Goal: Task Accomplishment & Management: Complete application form

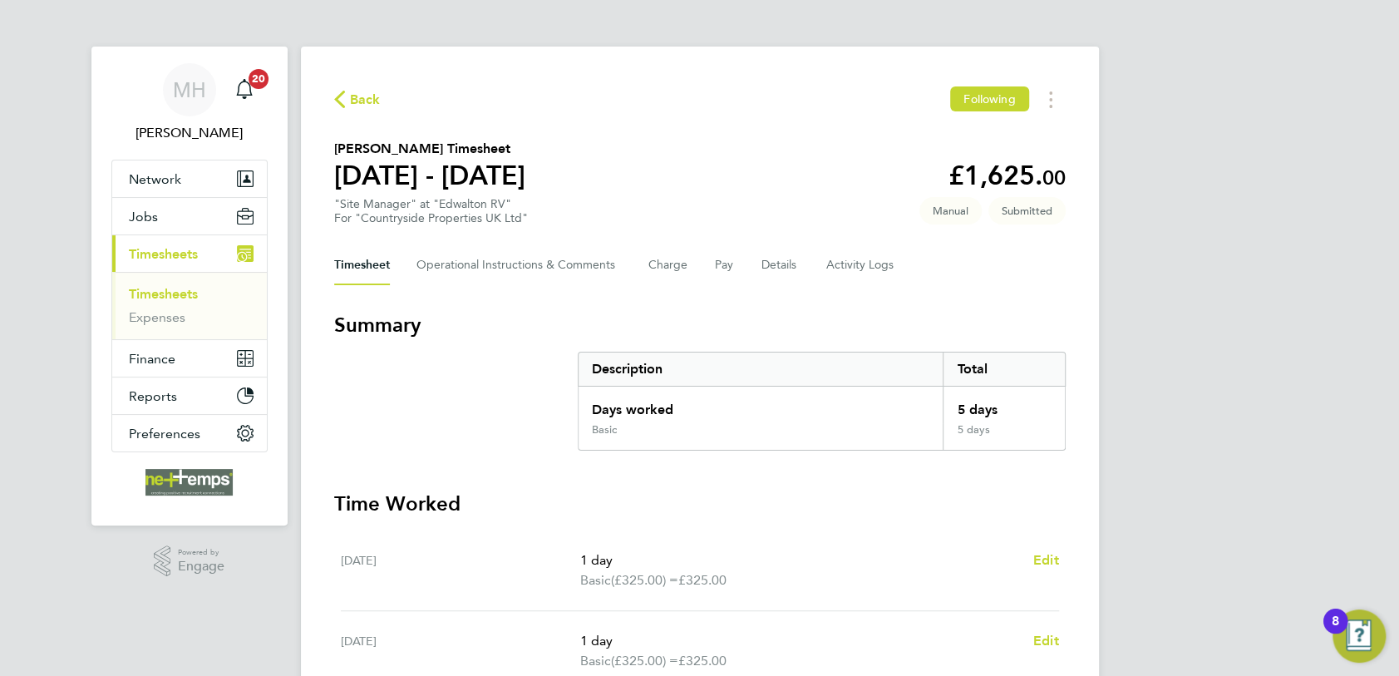
click at [160, 291] on link "Timesheets" at bounding box center [163, 294] width 69 height 16
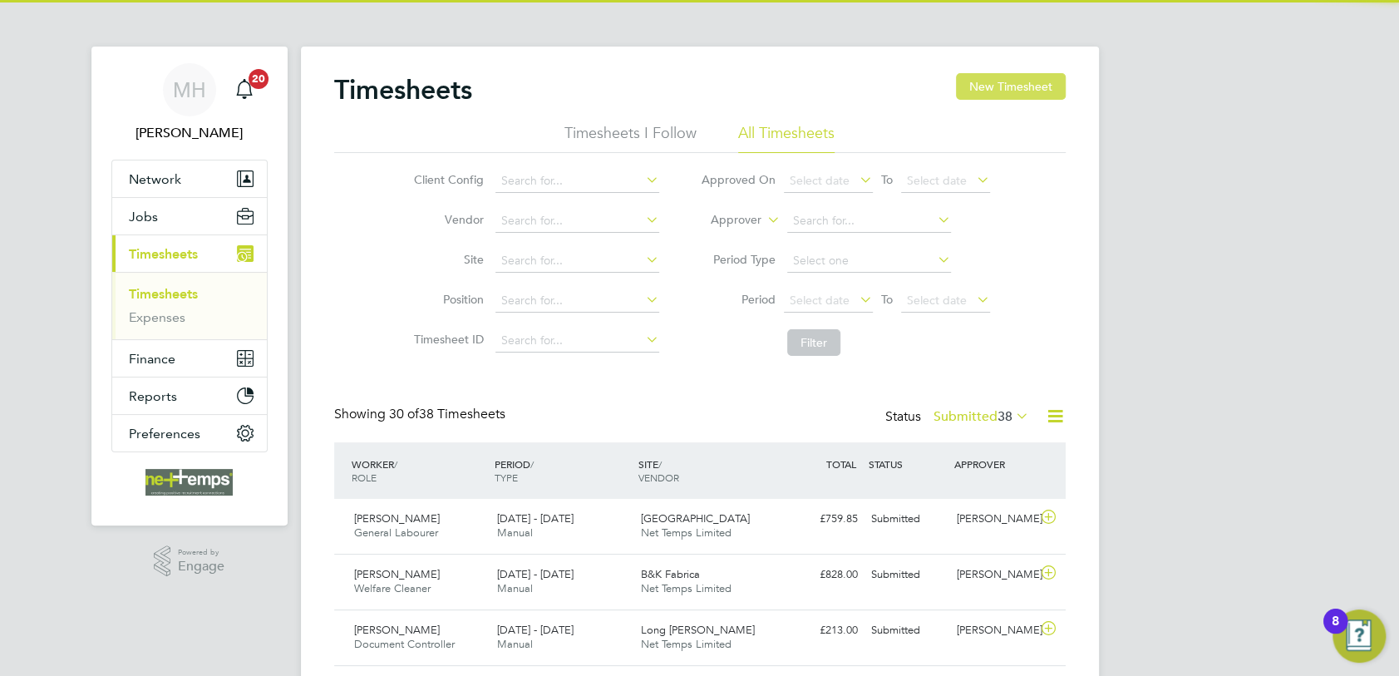
click at [1016, 82] on button "New Timesheet" at bounding box center [1011, 86] width 110 height 27
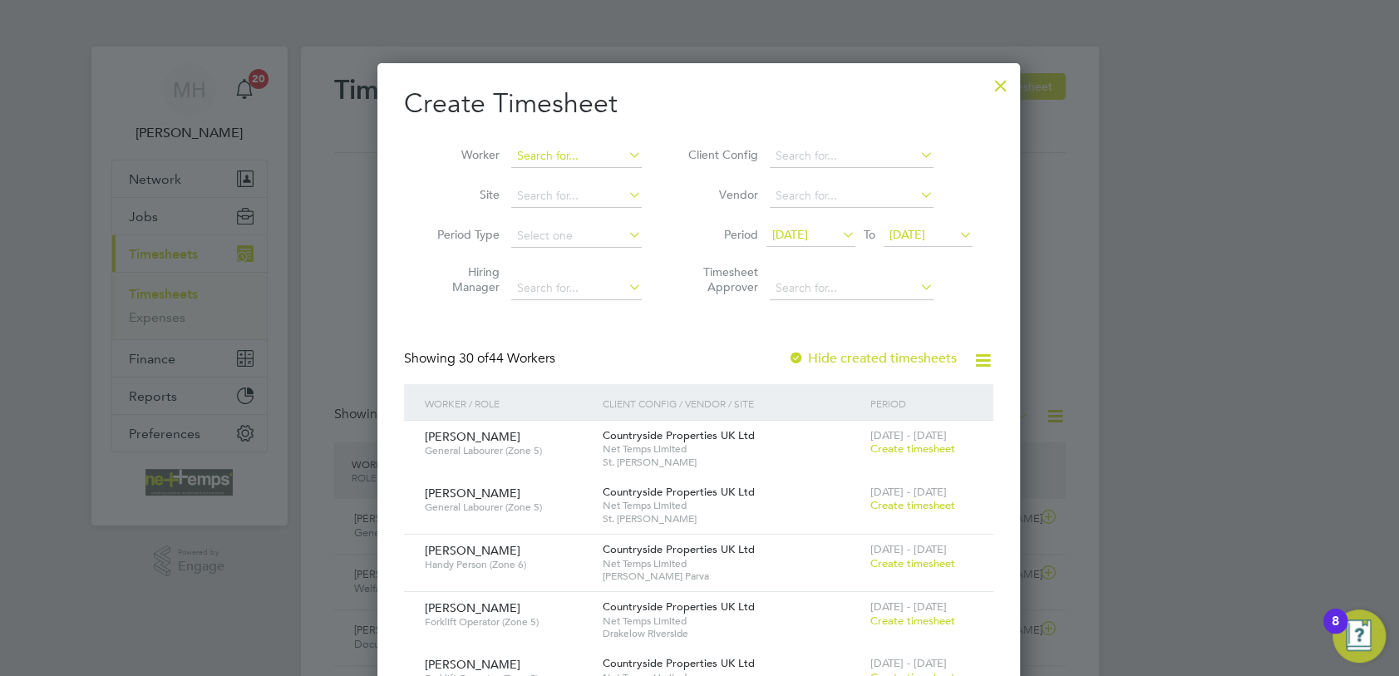
click at [568, 158] on input at bounding box center [576, 156] width 130 height 23
click at [567, 182] on li "[PERSON_NAME] eventon" at bounding box center [594, 178] width 167 height 22
type input "[PERSON_NAME]"
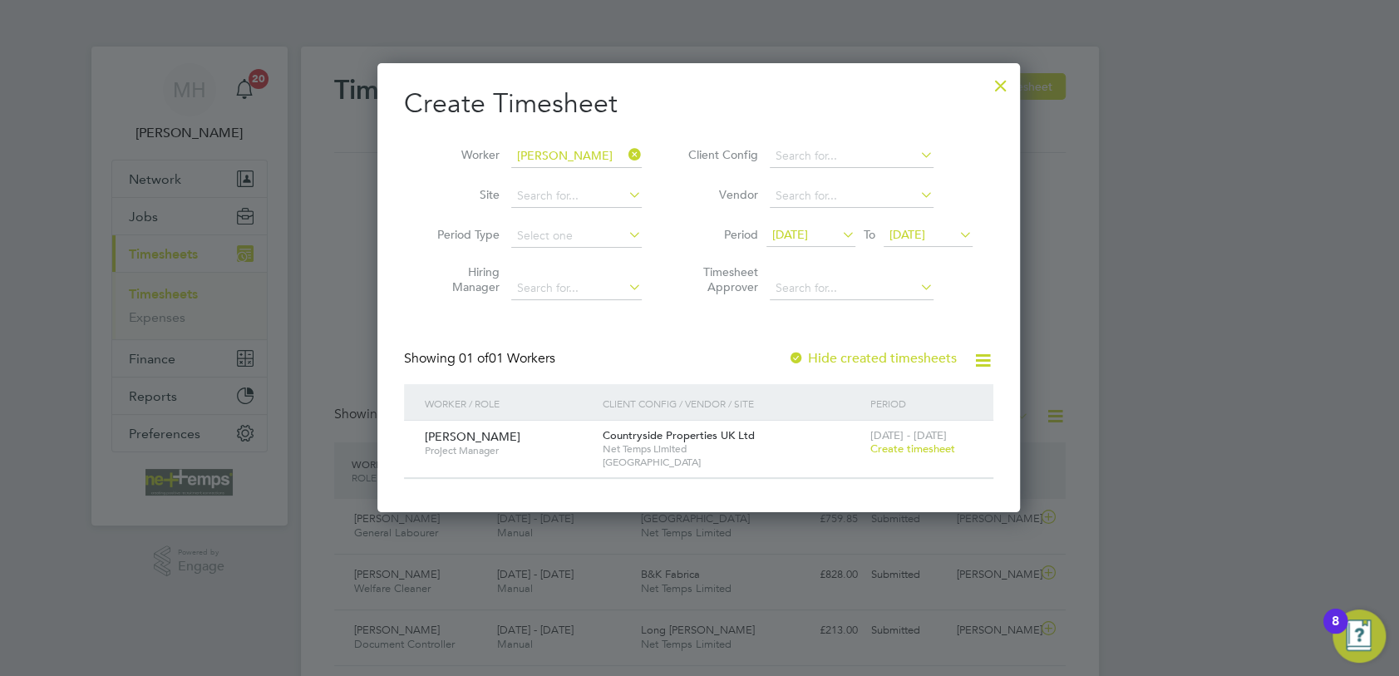
click at [916, 450] on span "Create timesheet" at bounding box center [911, 448] width 85 height 14
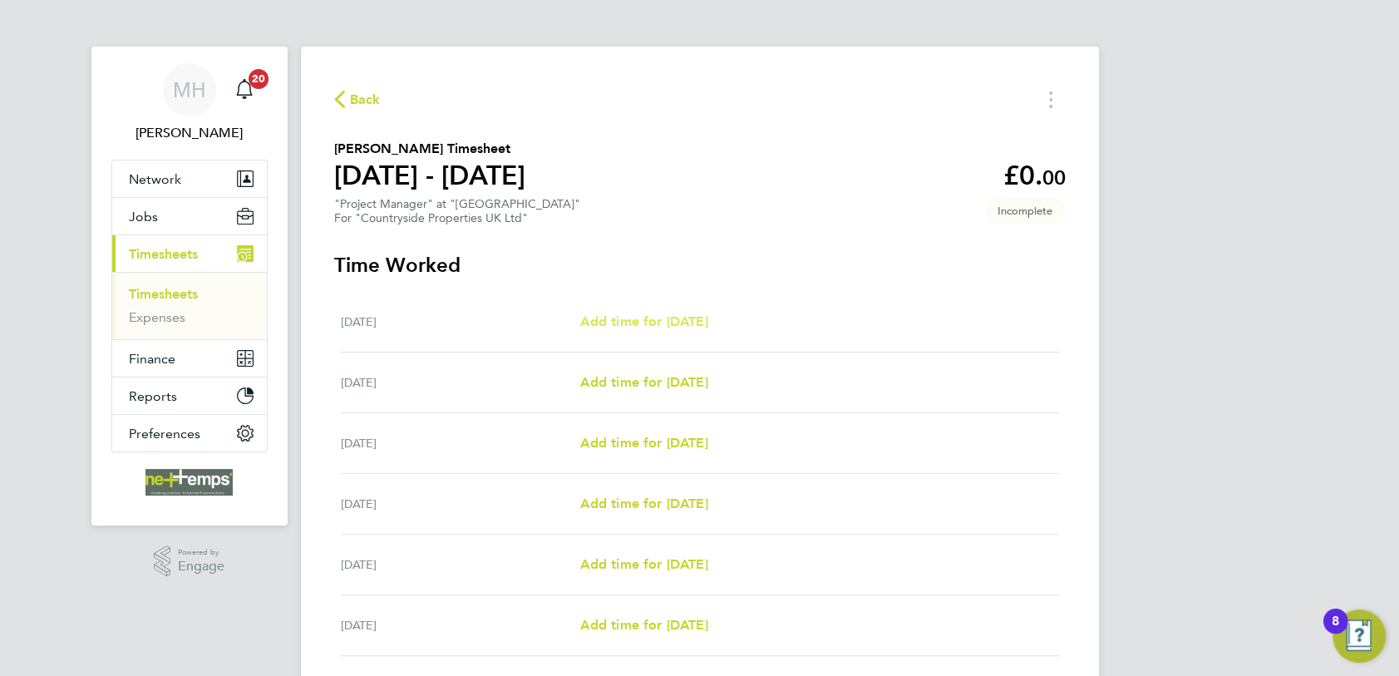
click at [613, 318] on span "Add time for [DATE]" at bounding box center [643, 321] width 128 height 16
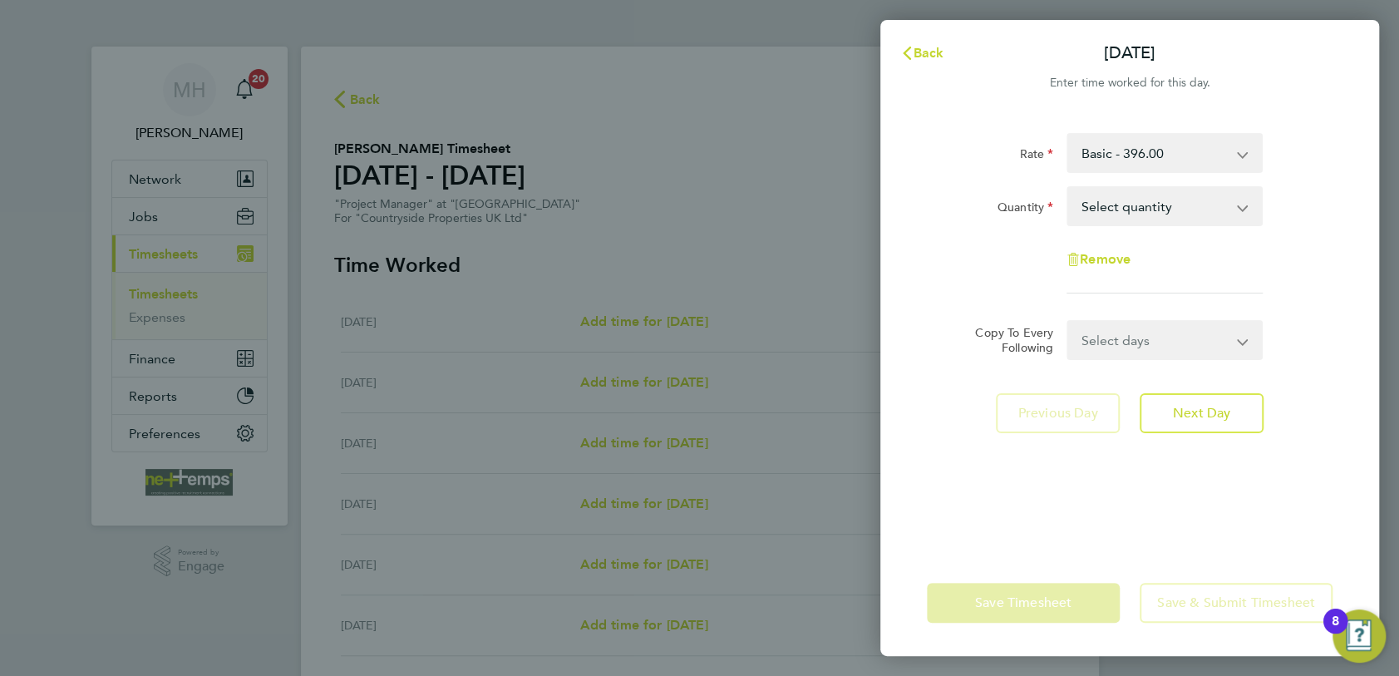
click at [1127, 205] on select "Select quantity 0.5 1" at bounding box center [1154, 206] width 173 height 37
select select "1"
click at [1068, 188] on select "Select quantity 0.5 1" at bounding box center [1154, 206] width 173 height 37
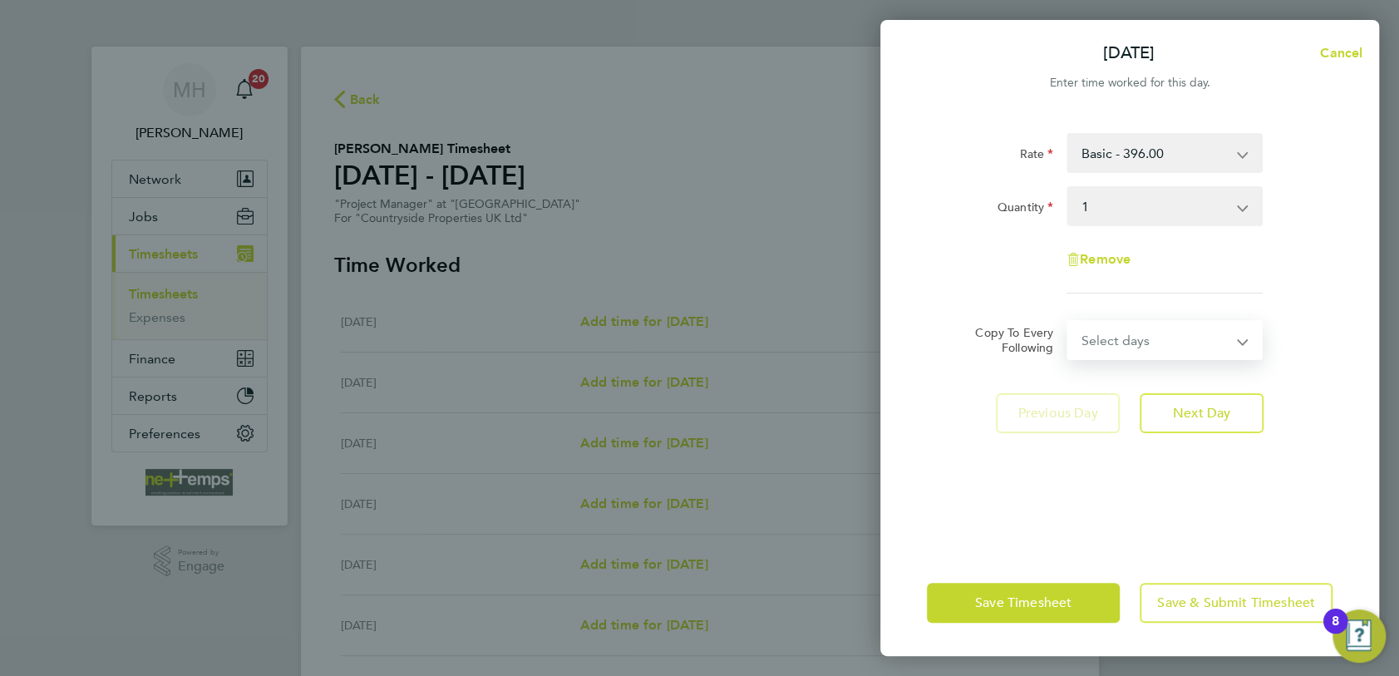
click at [1165, 345] on select "Select days Day Weekday (Mon-Fri) Weekend (Sat-Sun) [DATE] [DATE] [DATE] [DATE]…" at bounding box center [1155, 340] width 175 height 37
select select "WEEKDAY"
click at [1068, 322] on select "Select days Day Weekday (Mon-Fri) Weekend (Sat-Sun) [DATE] [DATE] [DATE] [DATE]…" at bounding box center [1155, 340] width 175 height 37
select select "[DATE]"
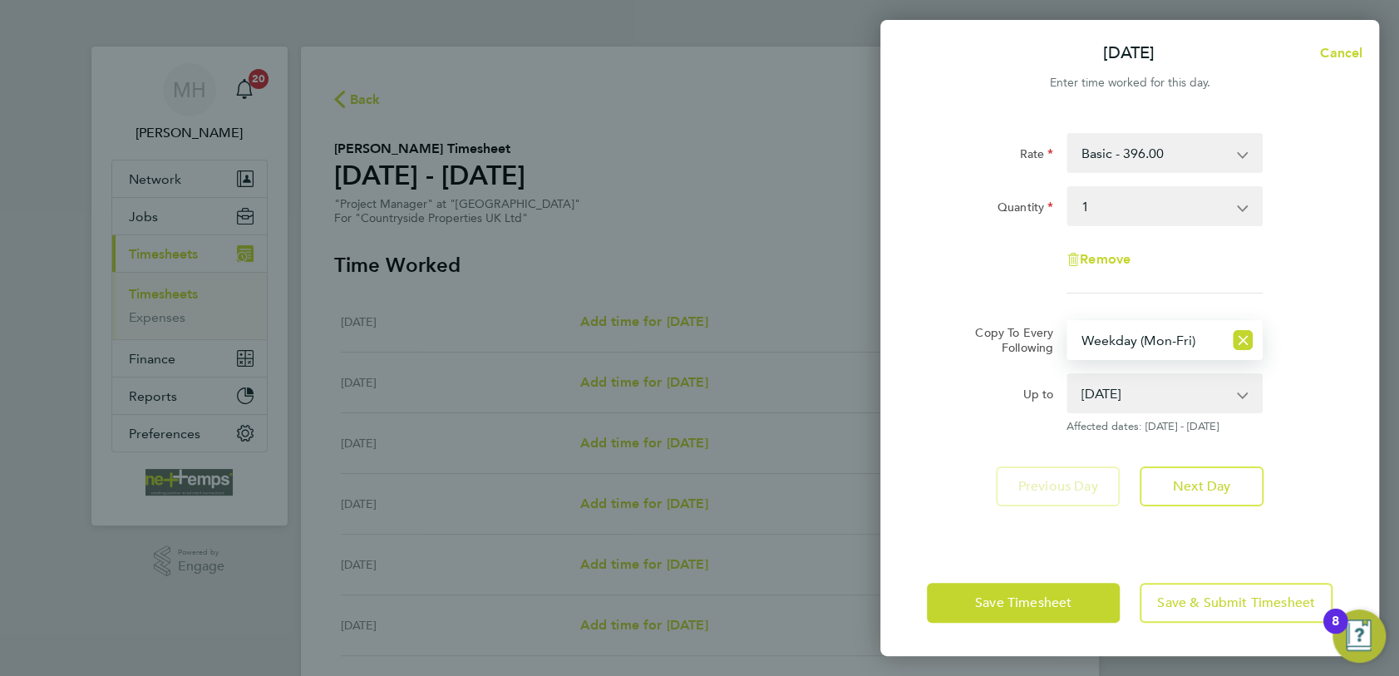
click at [949, 526] on div "Rate Basic - 396.00 Quantity Select quantity 0.5 1 Remove Copy To Every Followi…" at bounding box center [1129, 331] width 499 height 436
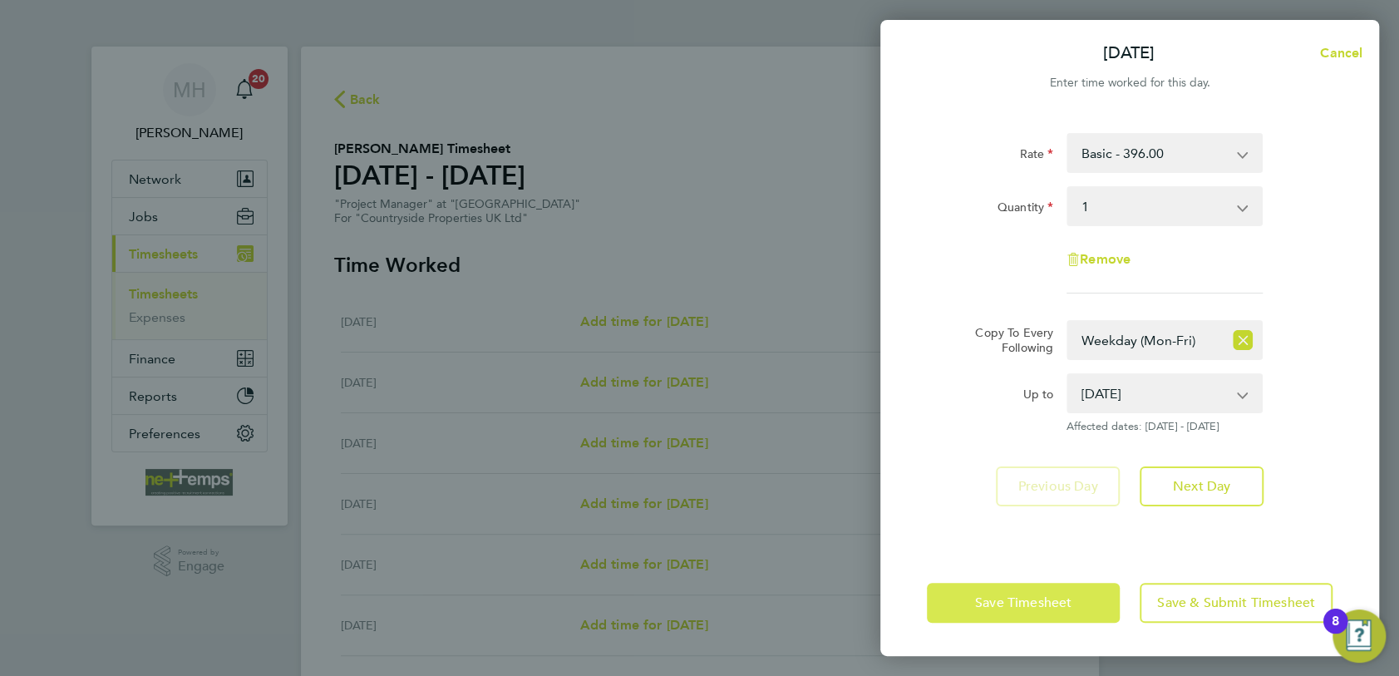
click at [994, 606] on span "Save Timesheet" at bounding box center [1023, 602] width 96 height 17
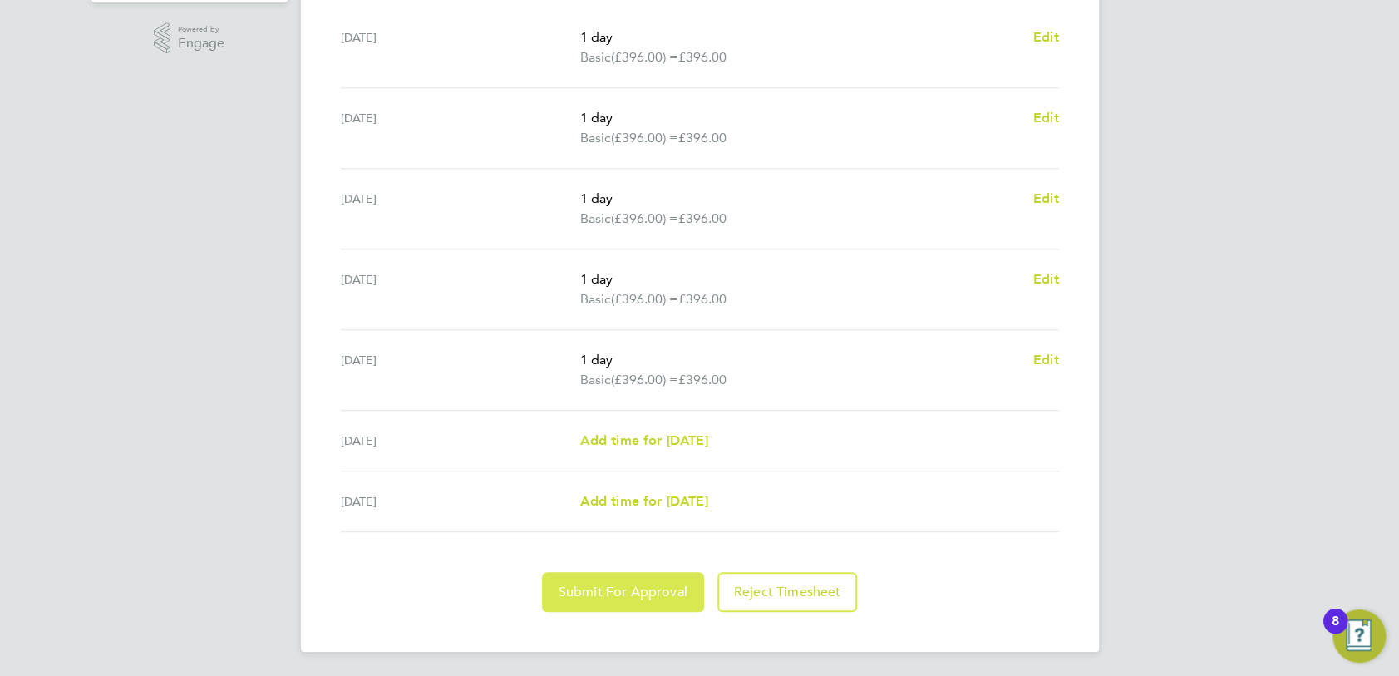
click at [638, 583] on span "Submit For Approval" at bounding box center [623, 591] width 129 height 17
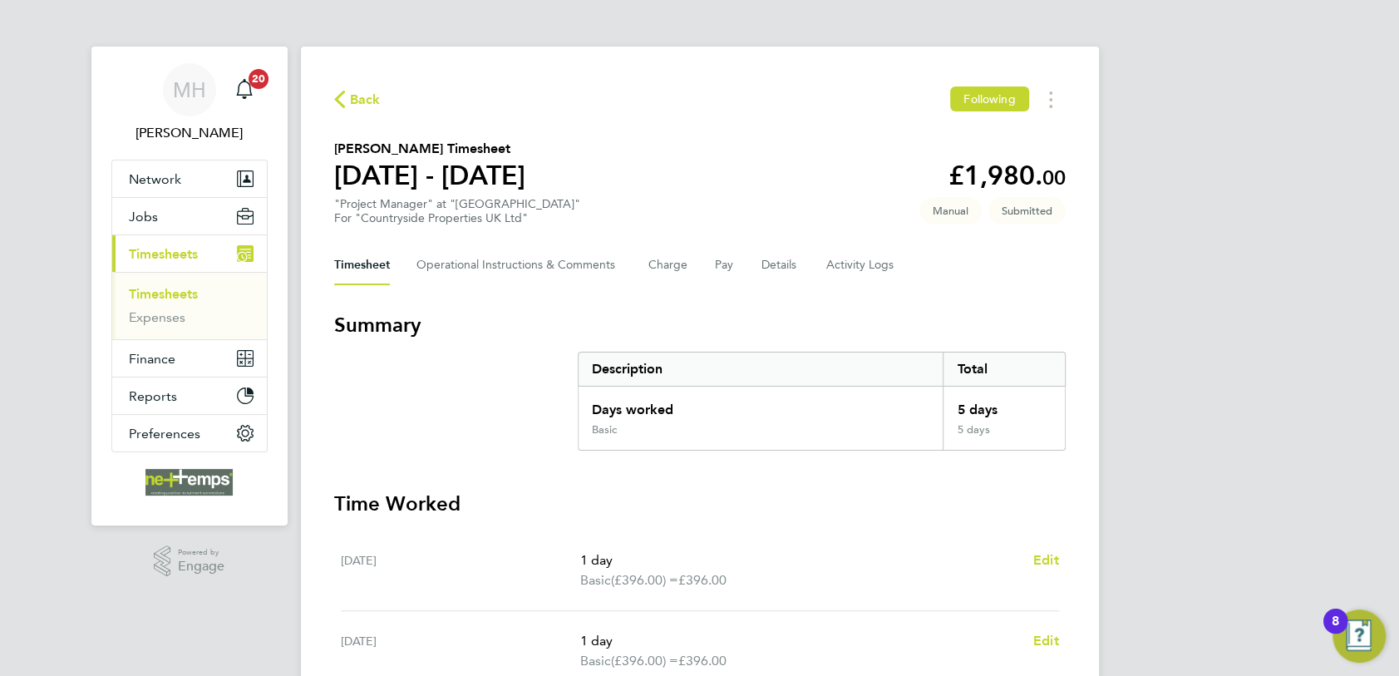
click at [165, 257] on span "Timesheets" at bounding box center [163, 254] width 69 height 16
